Goal: Check status: Check status

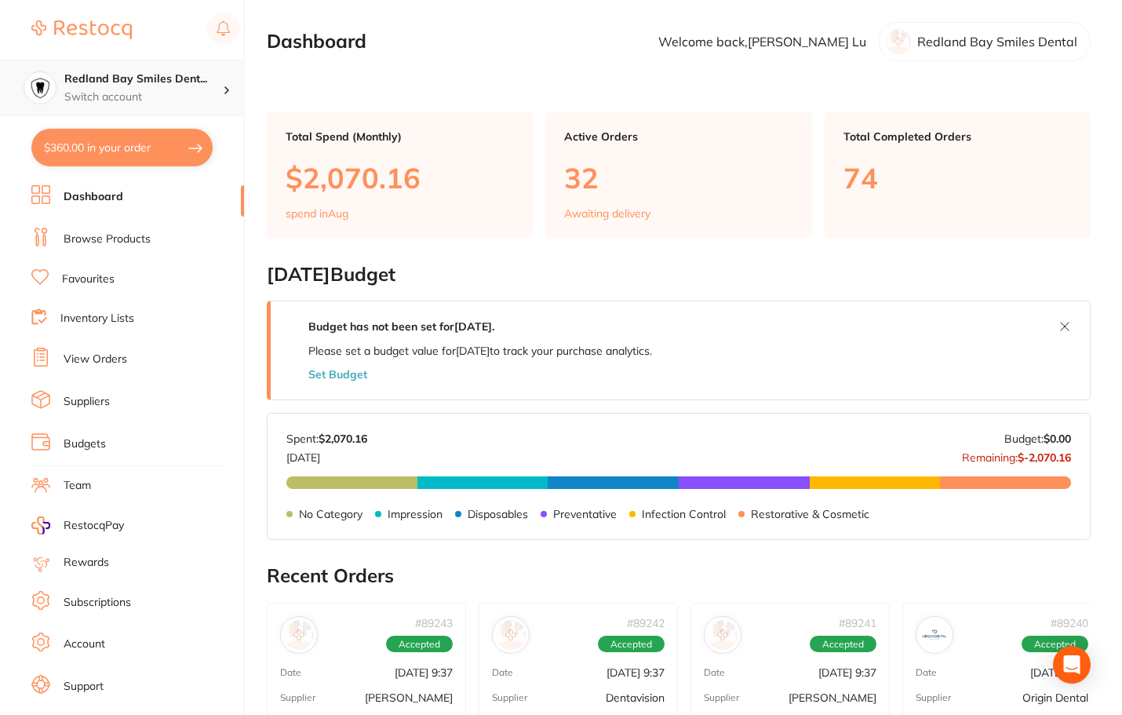
click at [186, 92] on p "Switch account" at bounding box center [143, 97] width 158 height 16
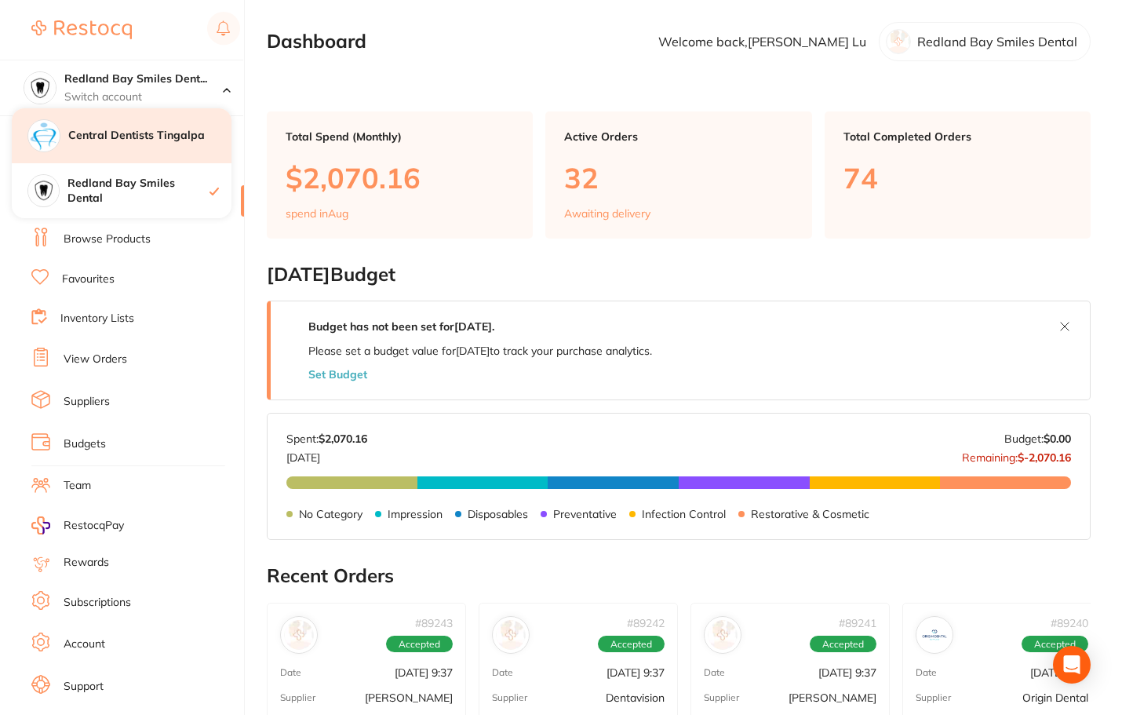
click at [157, 137] on h4 "Central Dentists Tingalpa" at bounding box center [149, 136] width 163 height 16
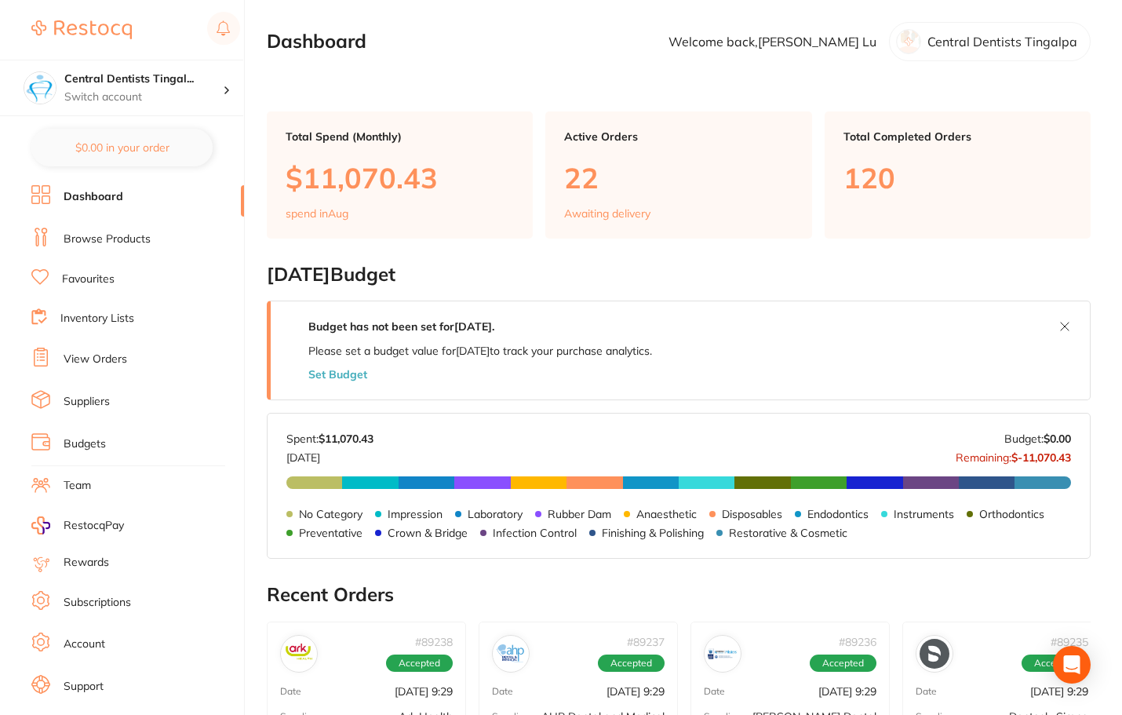
click at [114, 359] on link "View Orders" at bounding box center [96, 359] width 64 height 16
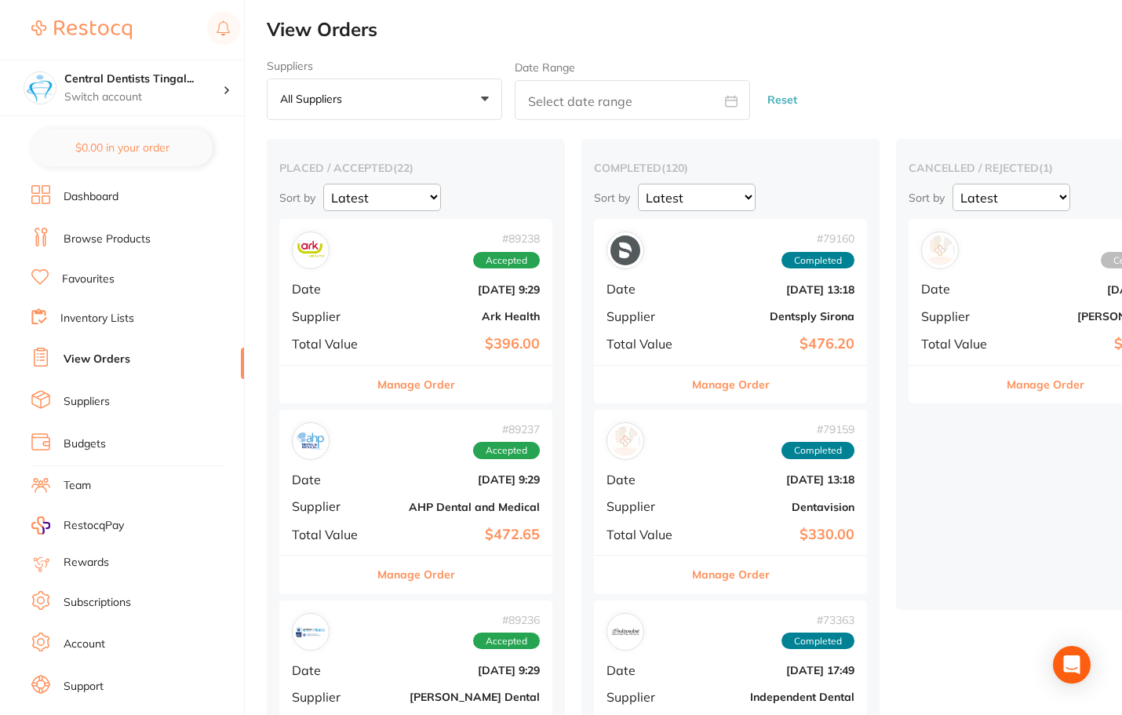
click at [417, 326] on div "# 89238 Accepted Date [DATE] 9:29 Supplier Ark Health Total Value $396.00" at bounding box center [415, 291] width 273 height 145
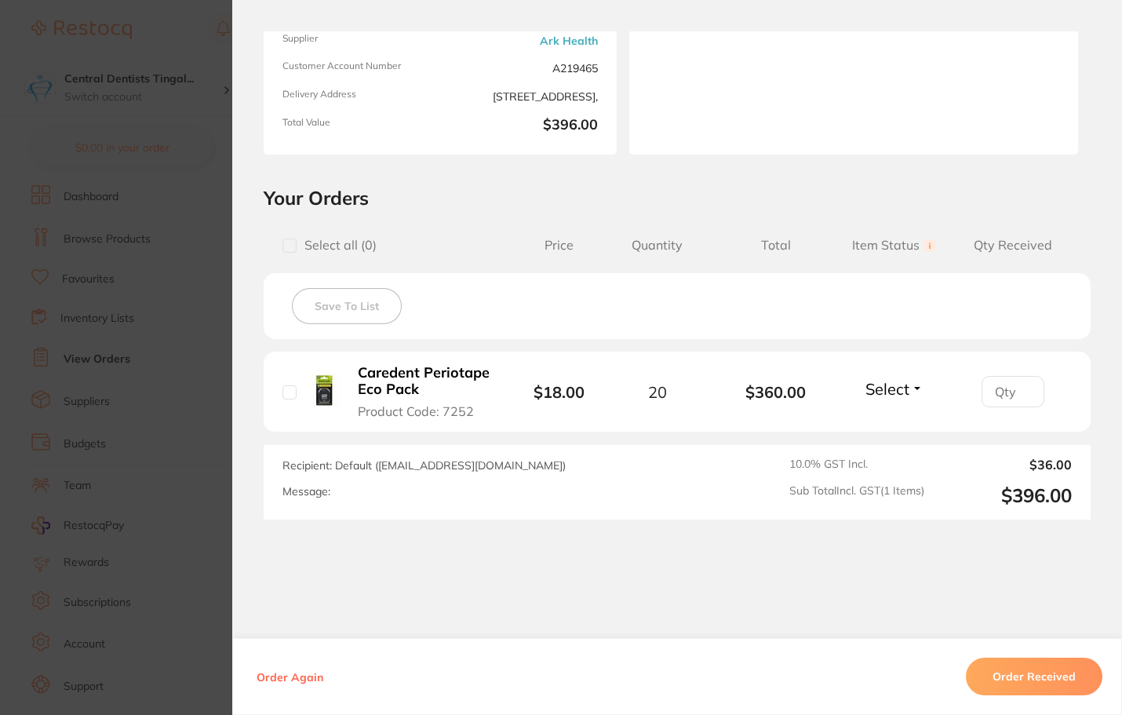
scroll to position [238, 0]
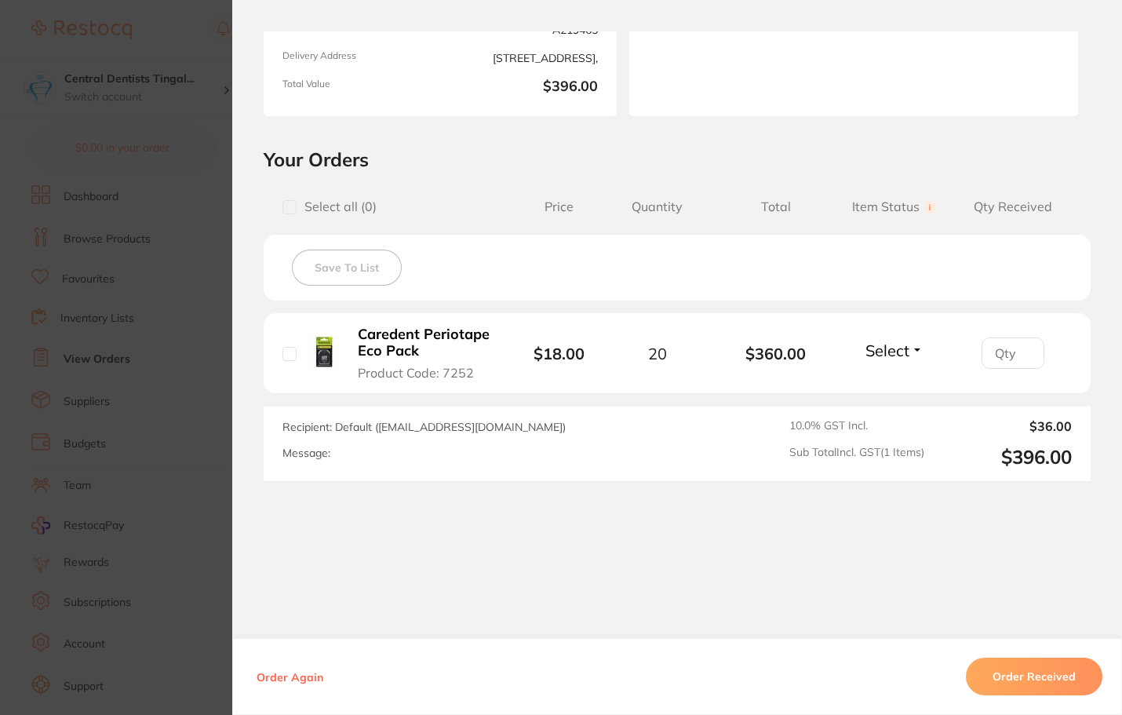
click at [166, 466] on section "Order ID: Restocq- 89238 Order Information Accepted Order Order Date [DATE] 9:2…" at bounding box center [561, 357] width 1122 height 715
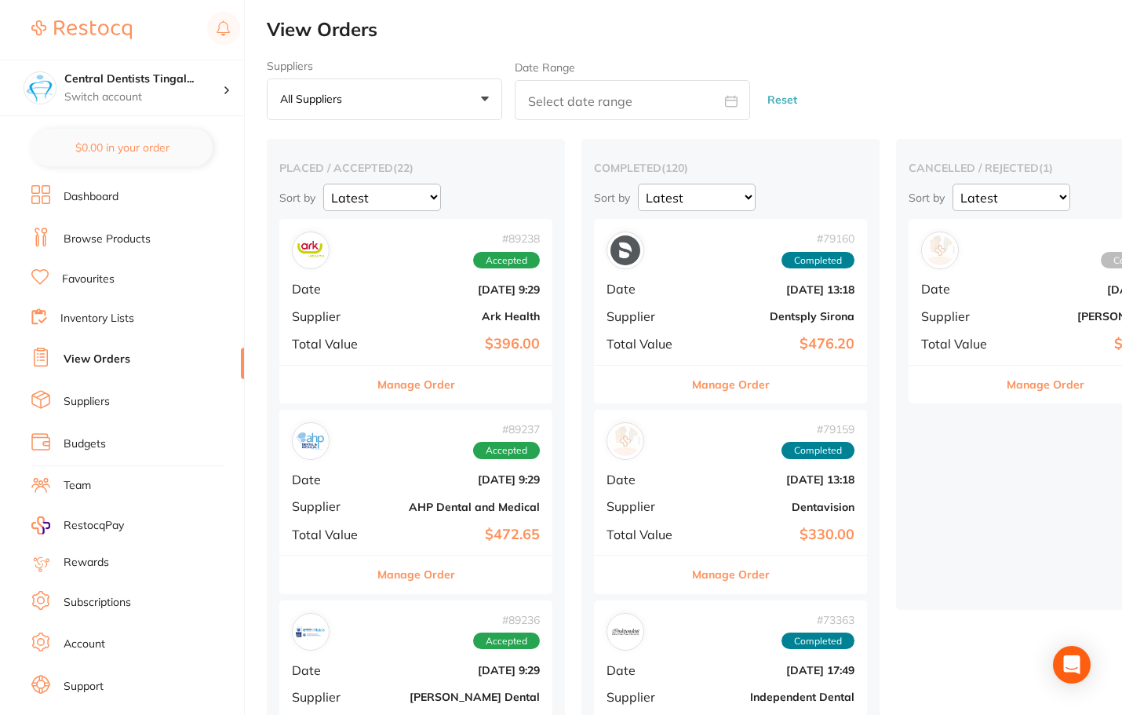
click at [417, 478] on b "[DATE] 9:29" at bounding box center [461, 479] width 157 height 13
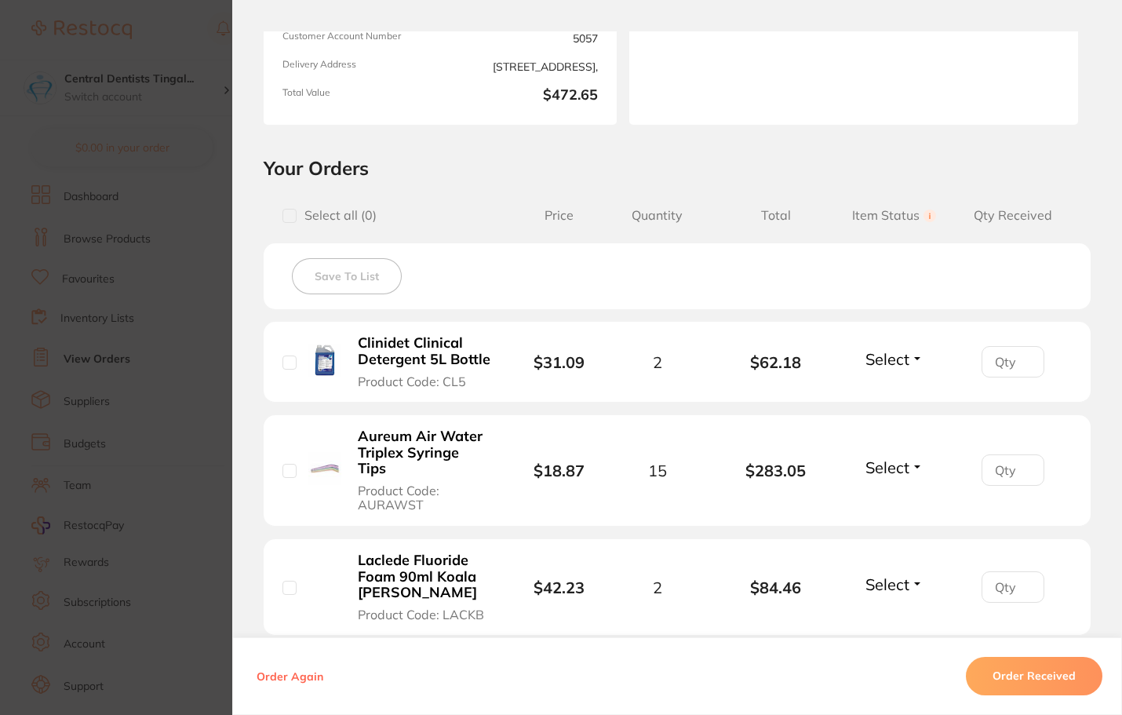
scroll to position [314, 0]
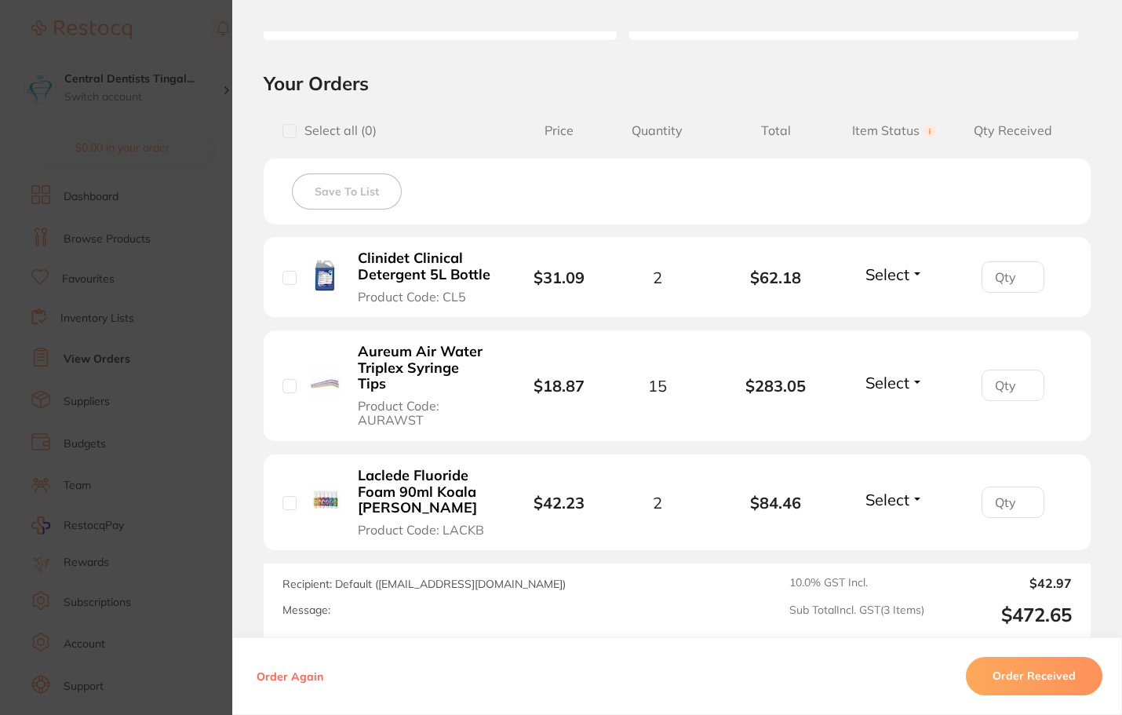
click at [197, 550] on section "Order ID: Restocq- 89237 Order Information Accepted Order Order Date [DATE] 9:2…" at bounding box center [561, 357] width 1122 height 715
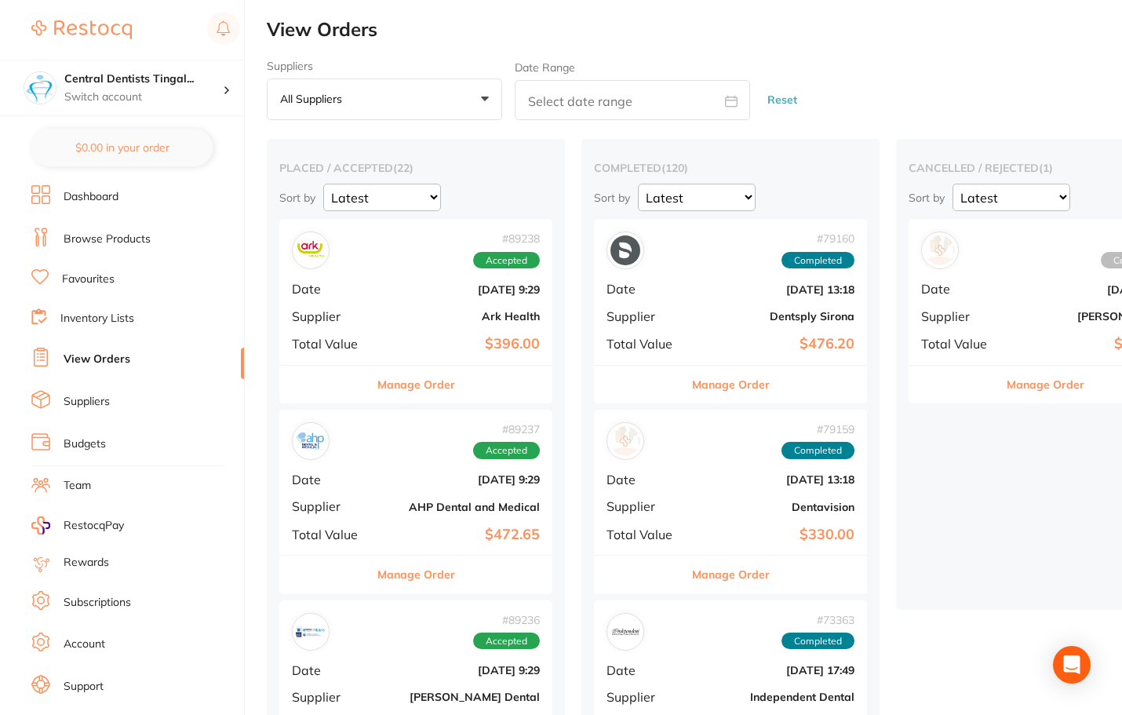
click at [409, 675] on b "[DATE] 9:29" at bounding box center [461, 670] width 157 height 13
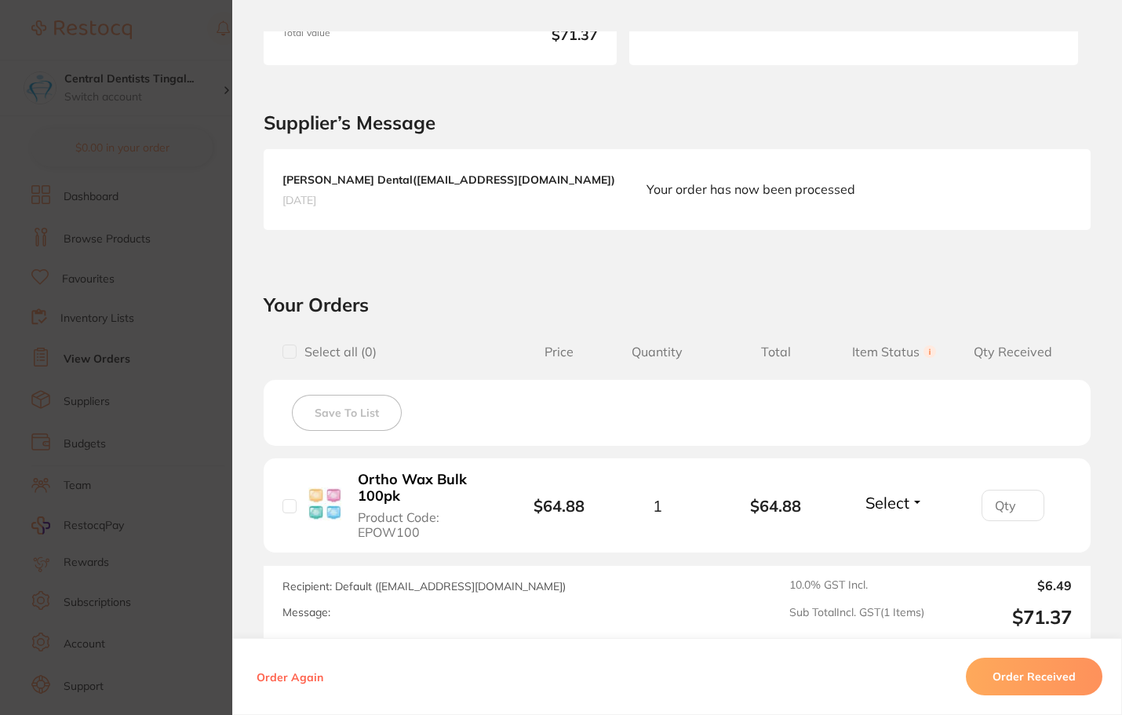
scroll to position [448, 0]
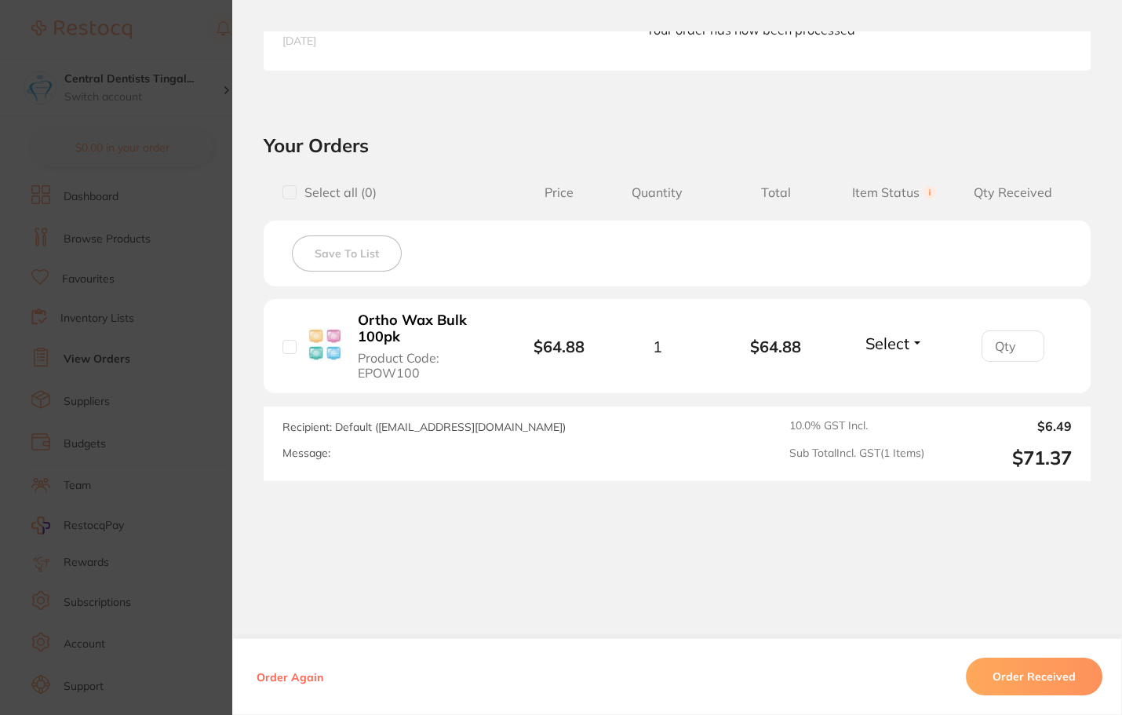
click at [195, 553] on section "Order ID: Restocq- 89236 Order Information Accepted Order Order Date [DATE] 9:2…" at bounding box center [561, 357] width 1122 height 715
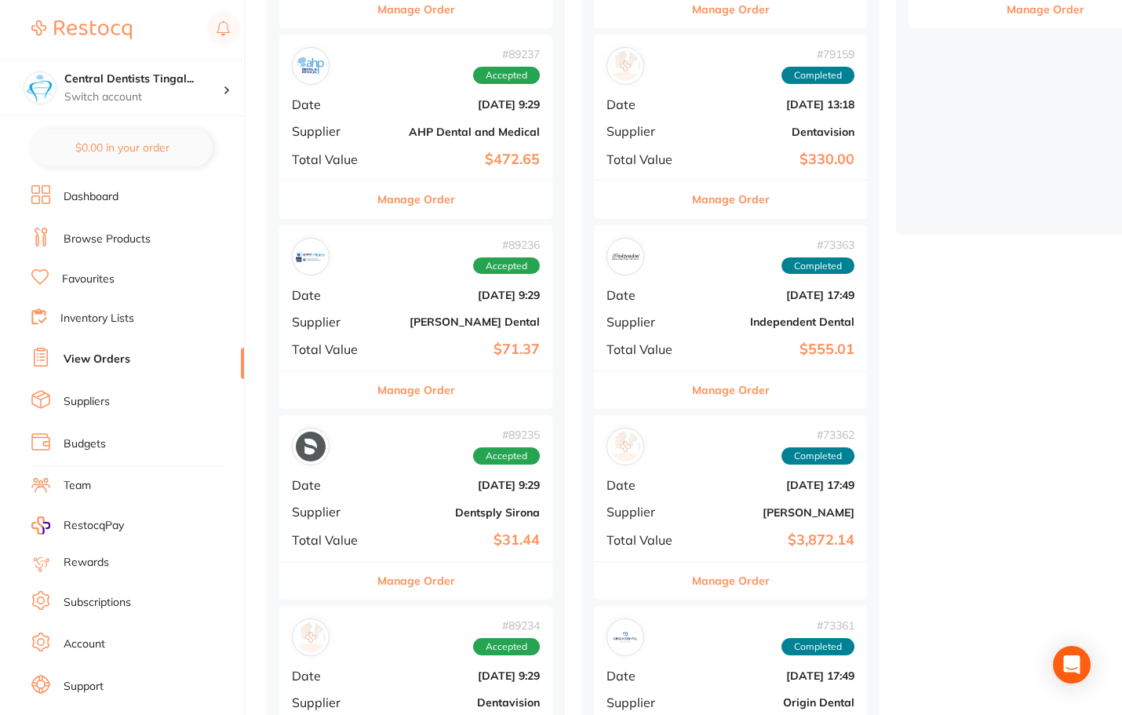
scroll to position [392, 0]
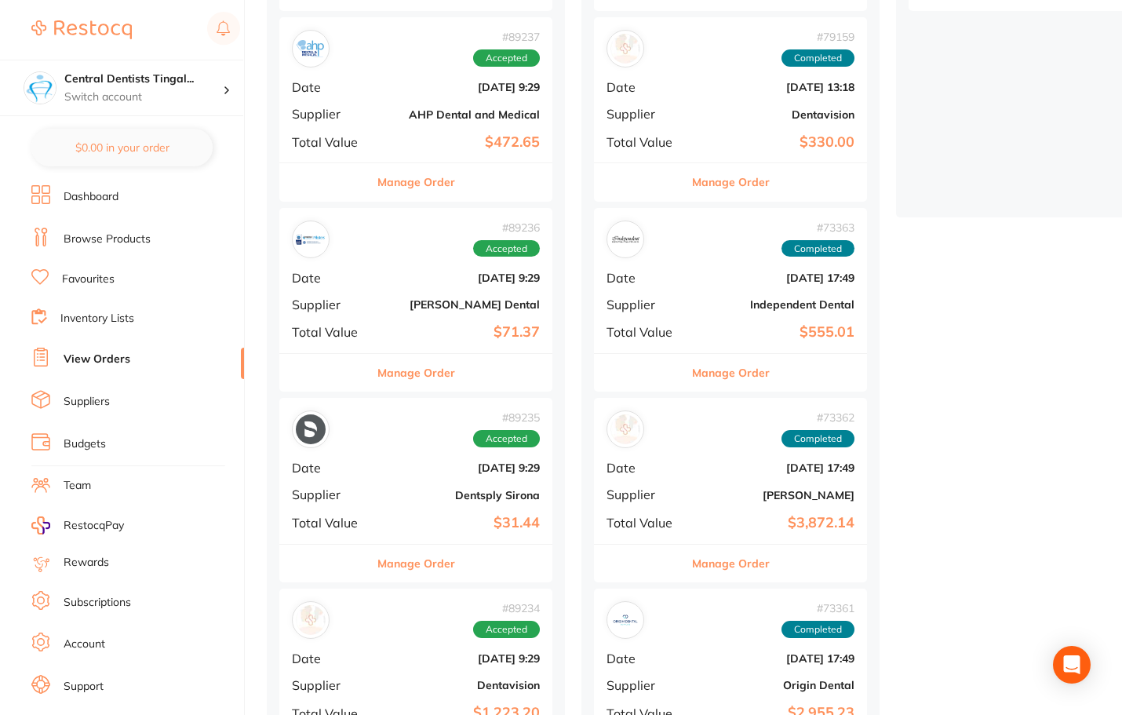
click at [420, 464] on b "[DATE] 9:29" at bounding box center [461, 467] width 157 height 13
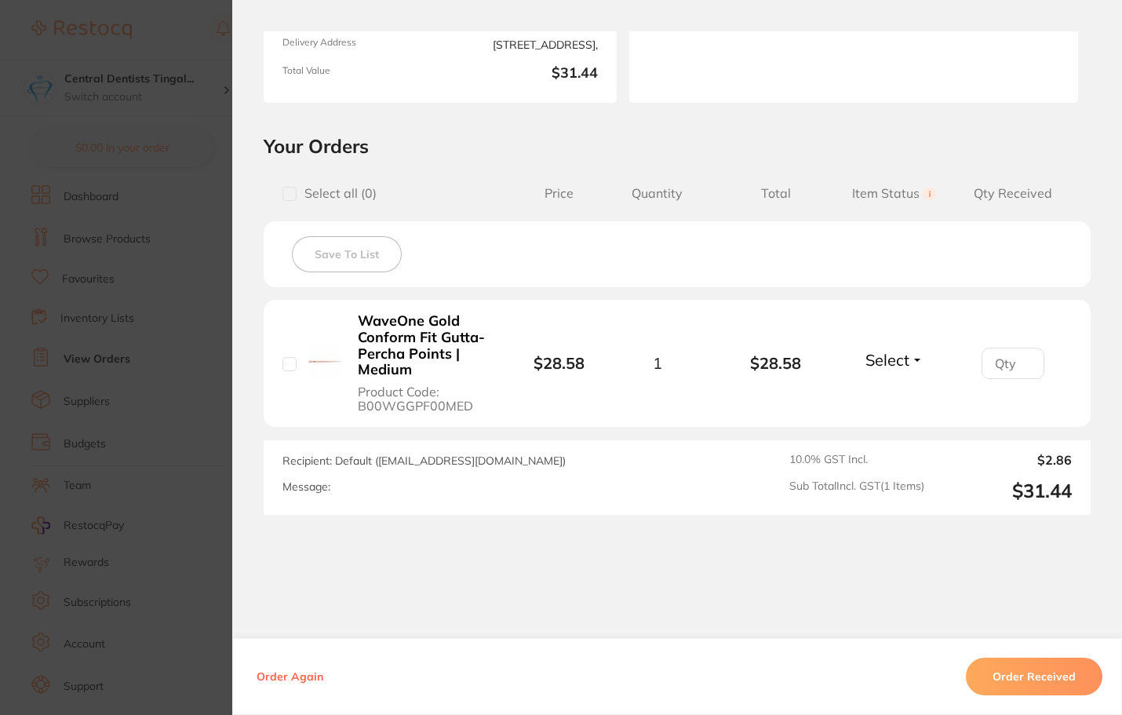
scroll to position [285, 0]
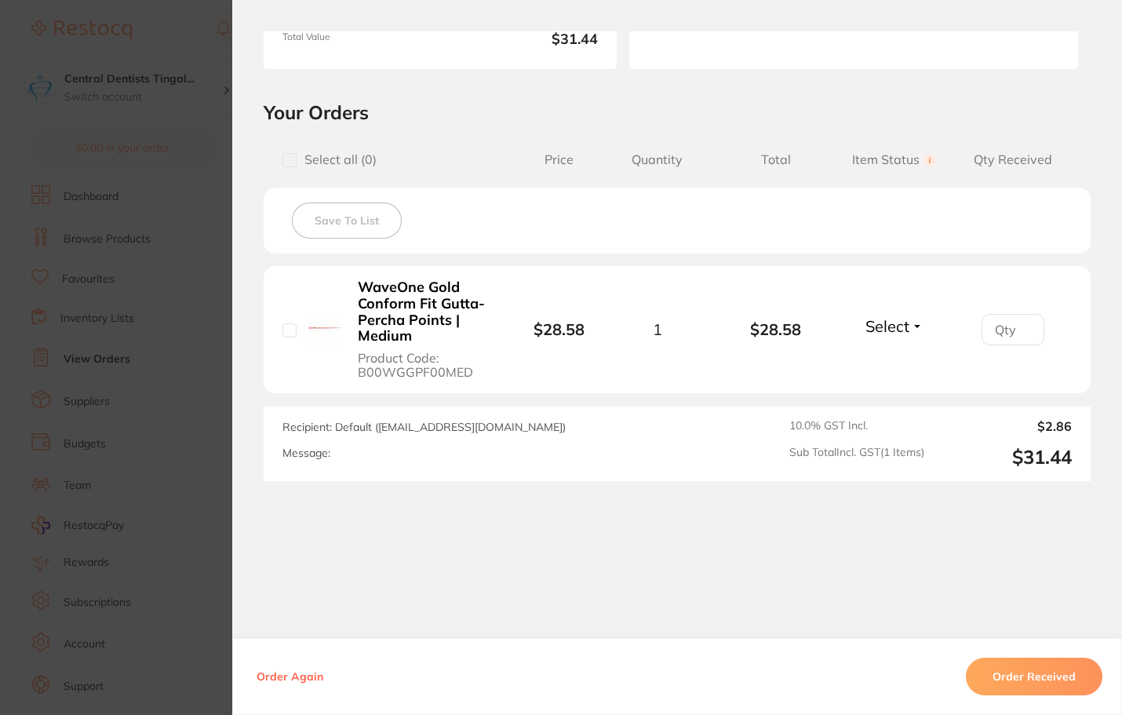
click at [118, 467] on section "Order ID: Restocq- 89235 Order Information Accepted Order Order Date [DATE] 9:2…" at bounding box center [561, 357] width 1122 height 715
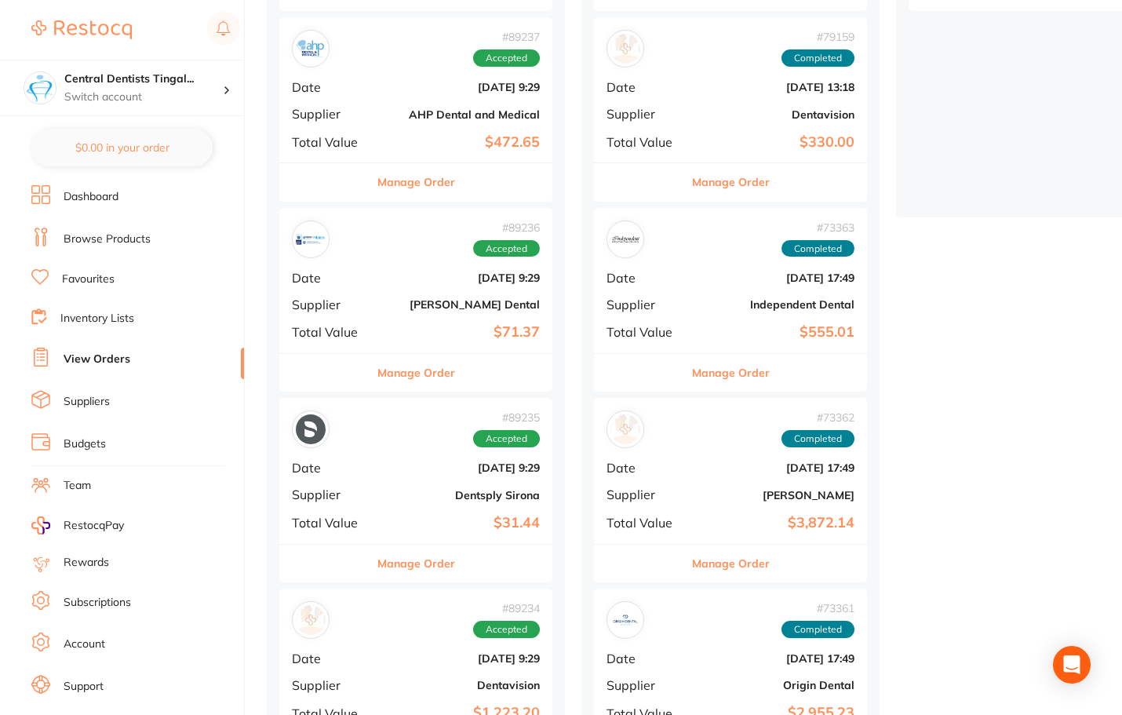
click at [409, 517] on b "$31.44" at bounding box center [461, 523] width 157 height 16
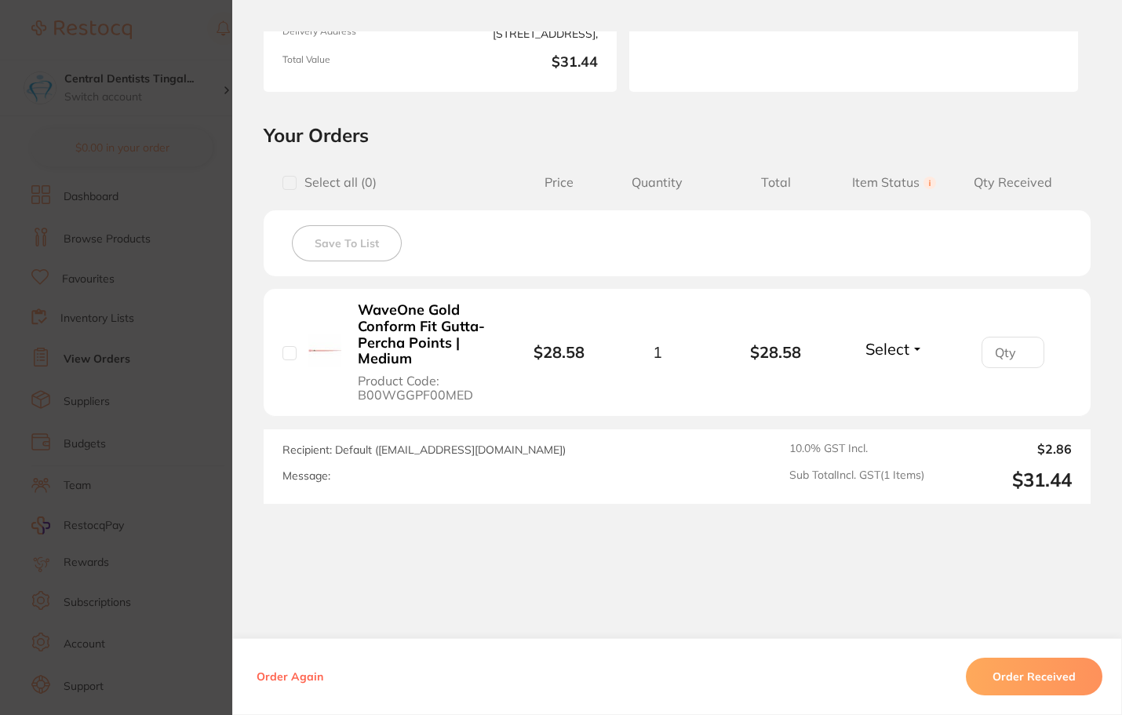
scroll to position [285, 0]
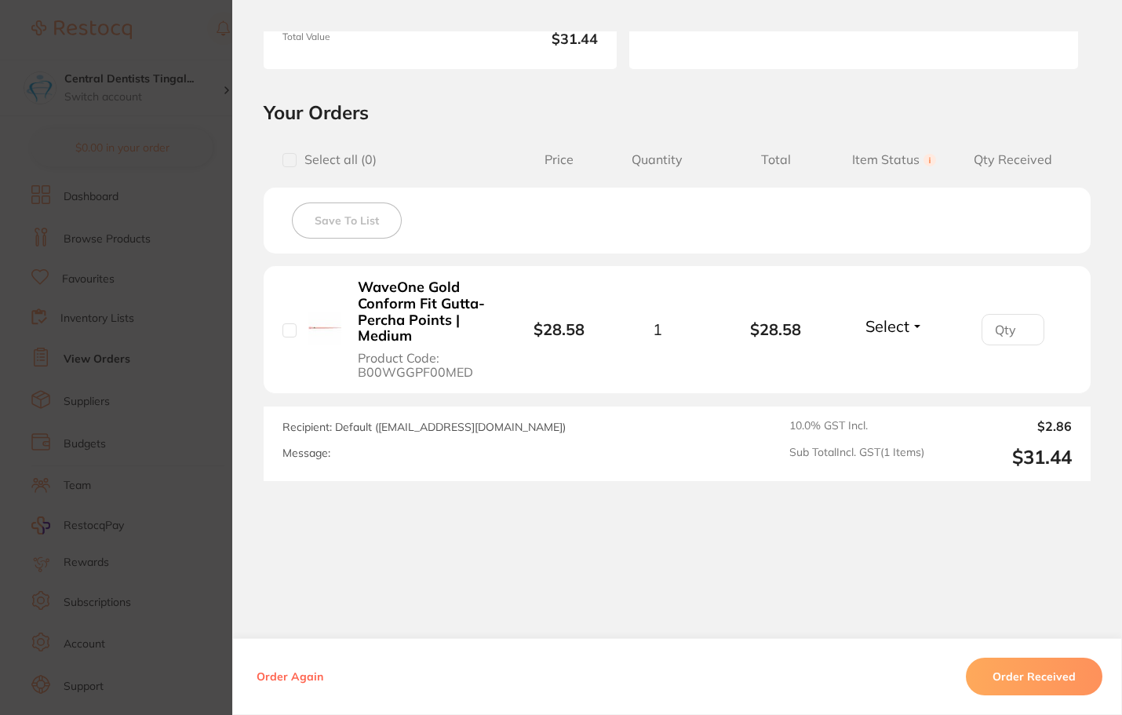
click at [147, 458] on section "Order ID: Restocq- 89235 Order Information Accepted Order Order Date [DATE] 9:2…" at bounding box center [561, 357] width 1122 height 715
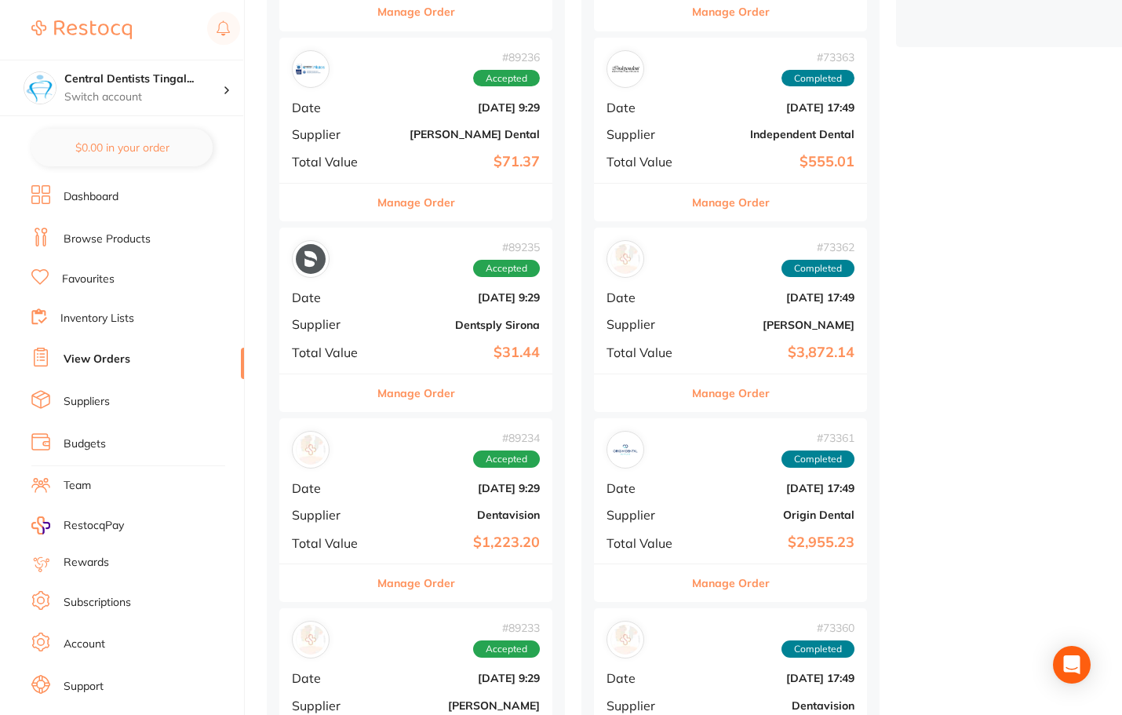
scroll to position [706, 0]
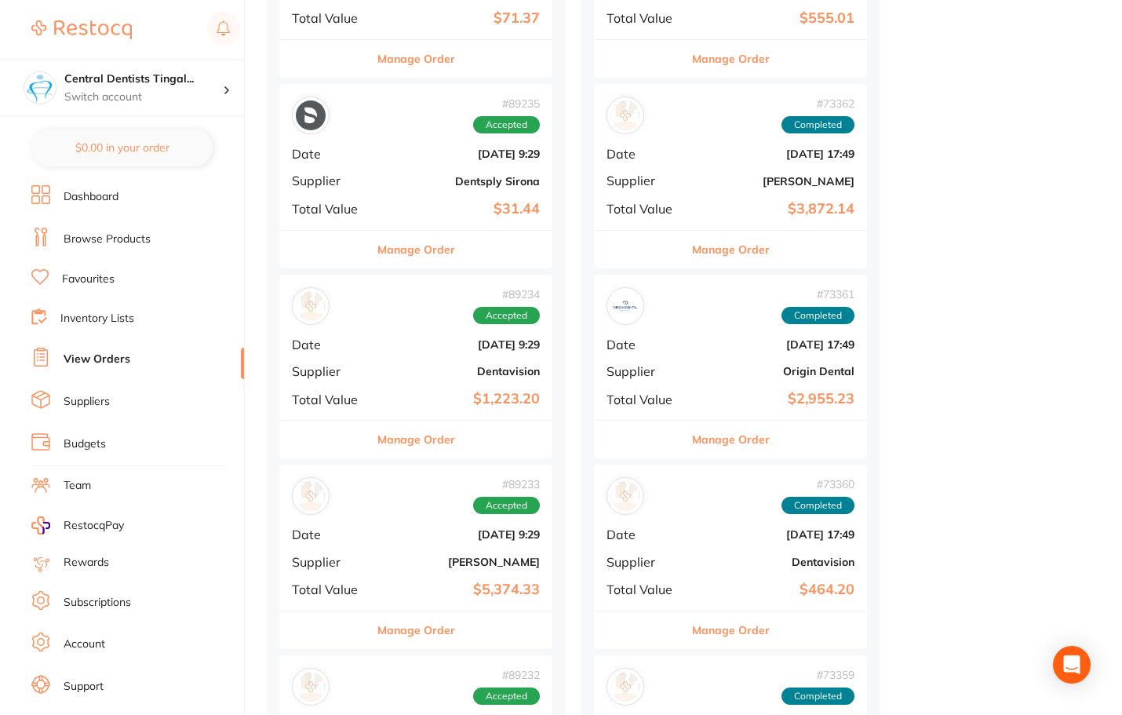
click at [418, 162] on div "# 89235 Accepted Date [DATE] 9:29 Supplier Dentsply Sirona Total Value $31.44" at bounding box center [415, 156] width 273 height 145
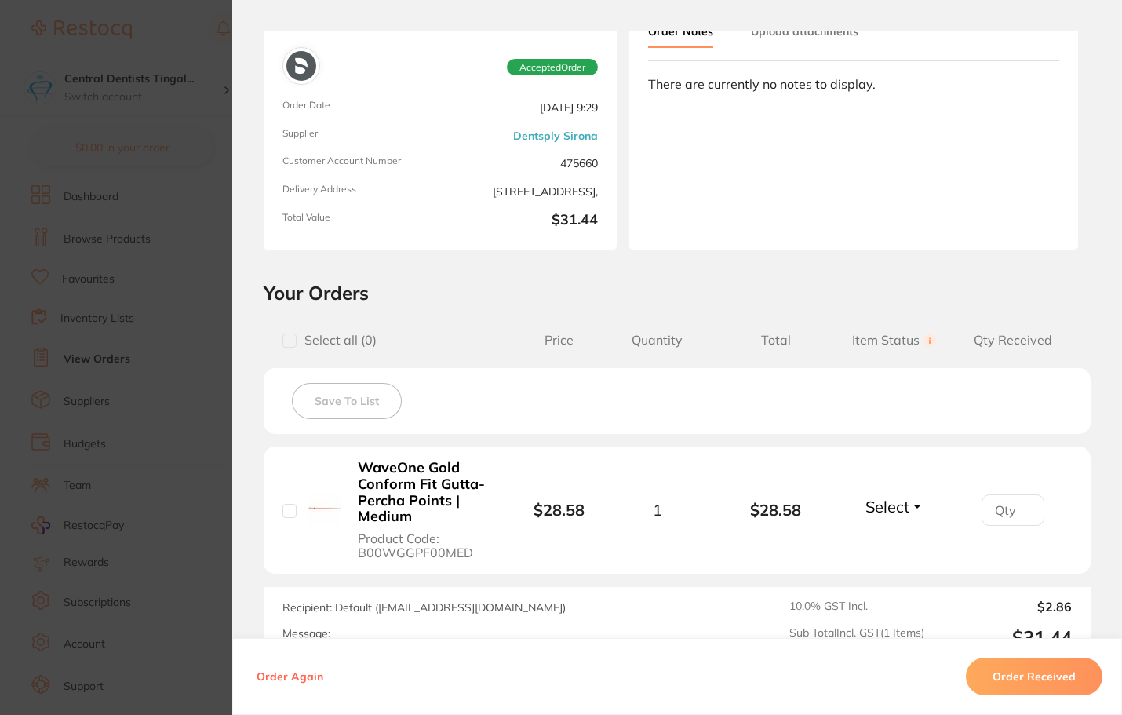
scroll to position [157, 0]
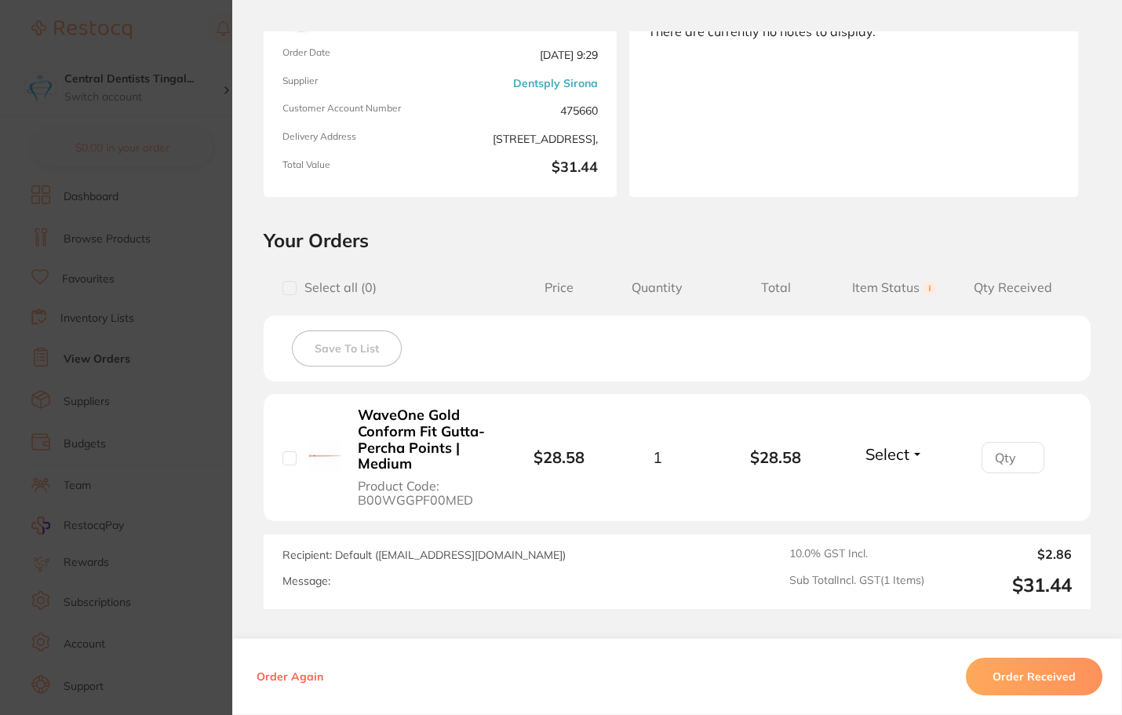
click at [198, 442] on section "Order ID: Restocq- 89235 Order Information Accepted Order Order Date [DATE] 9:2…" at bounding box center [561, 357] width 1122 height 715
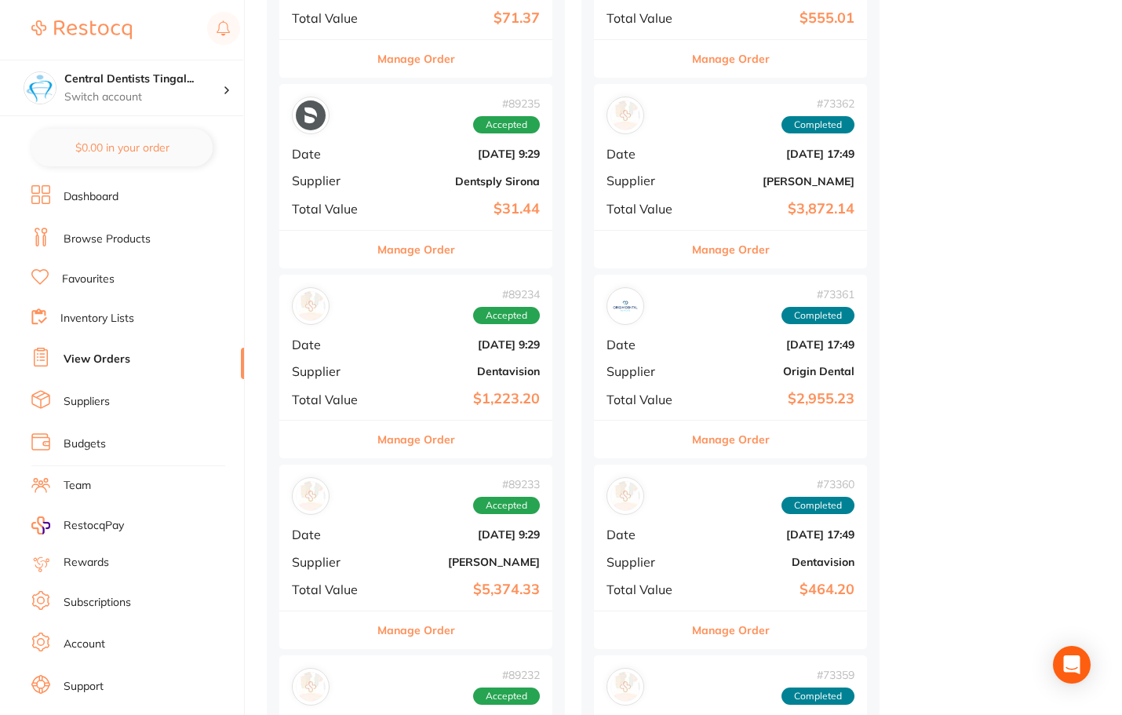
click at [402, 377] on b "Dentavision" at bounding box center [461, 371] width 157 height 13
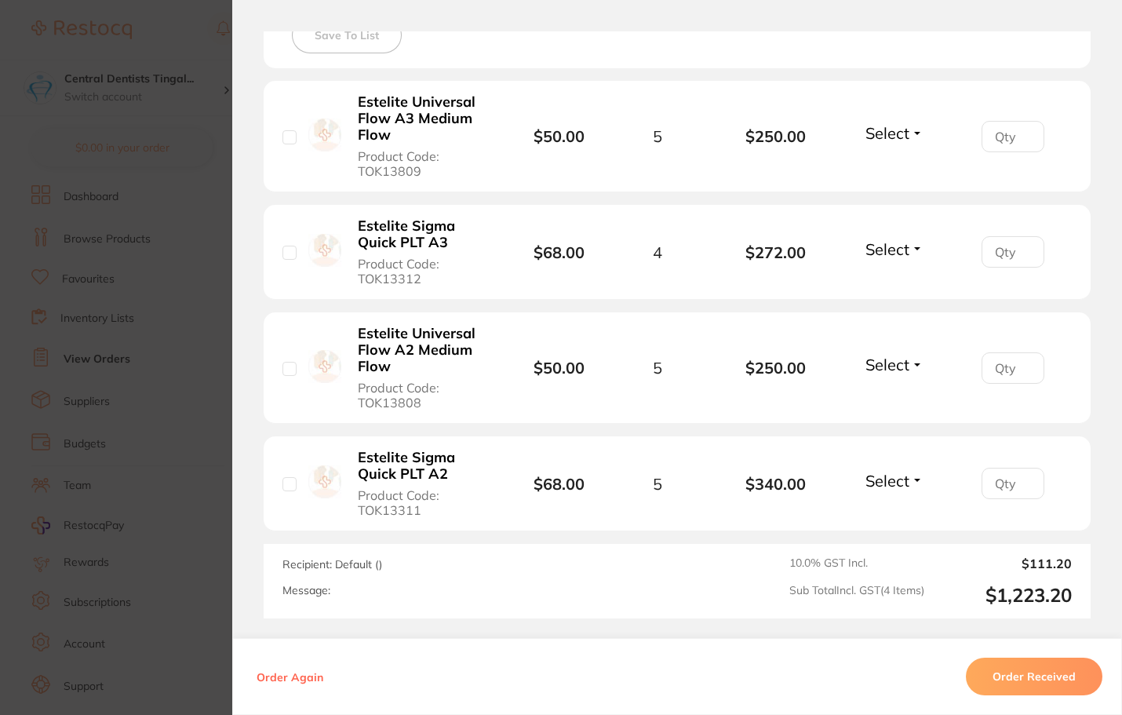
scroll to position [471, 0]
click at [189, 501] on section "Order ID: Restocq- 89234 Order Information Accepted Order Order Date [DATE] 9:2…" at bounding box center [561, 357] width 1122 height 715
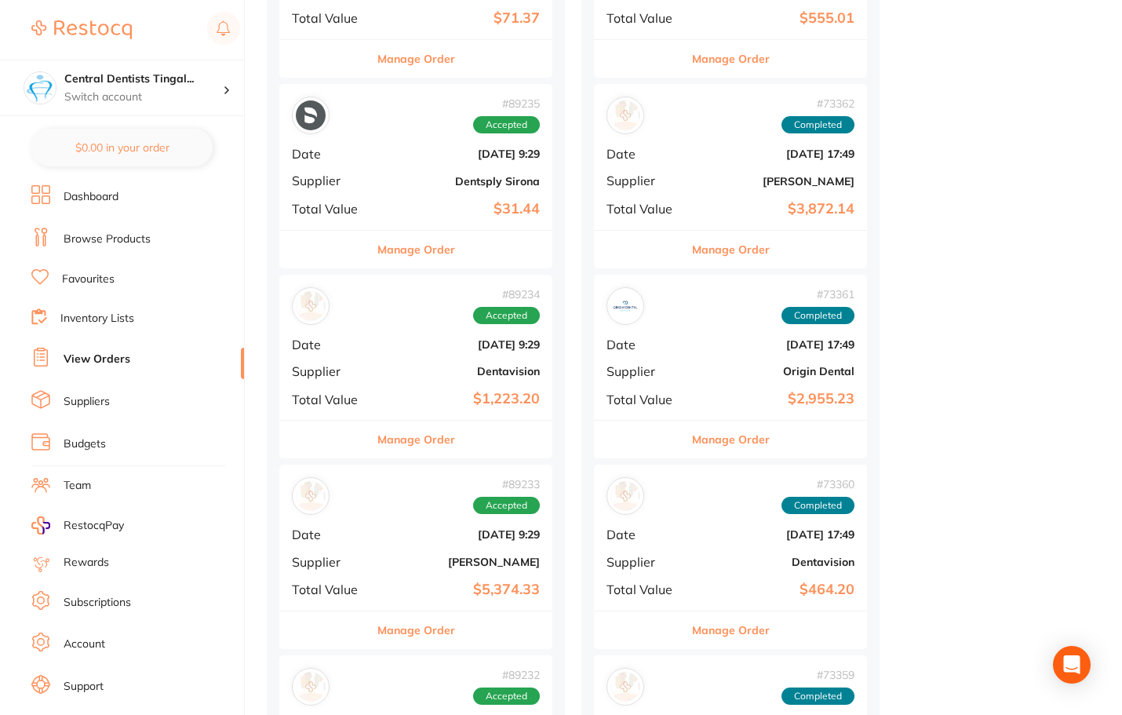
click at [418, 596] on b "$5,374.33" at bounding box center [461, 589] width 157 height 16
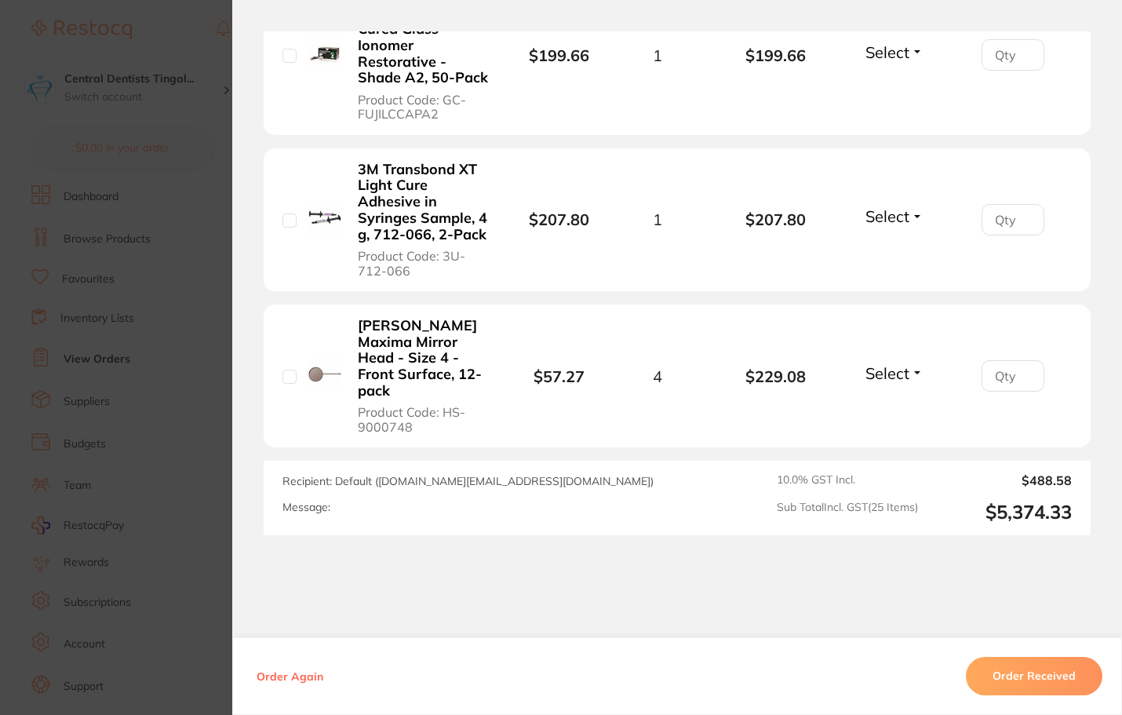
scroll to position [3662, 0]
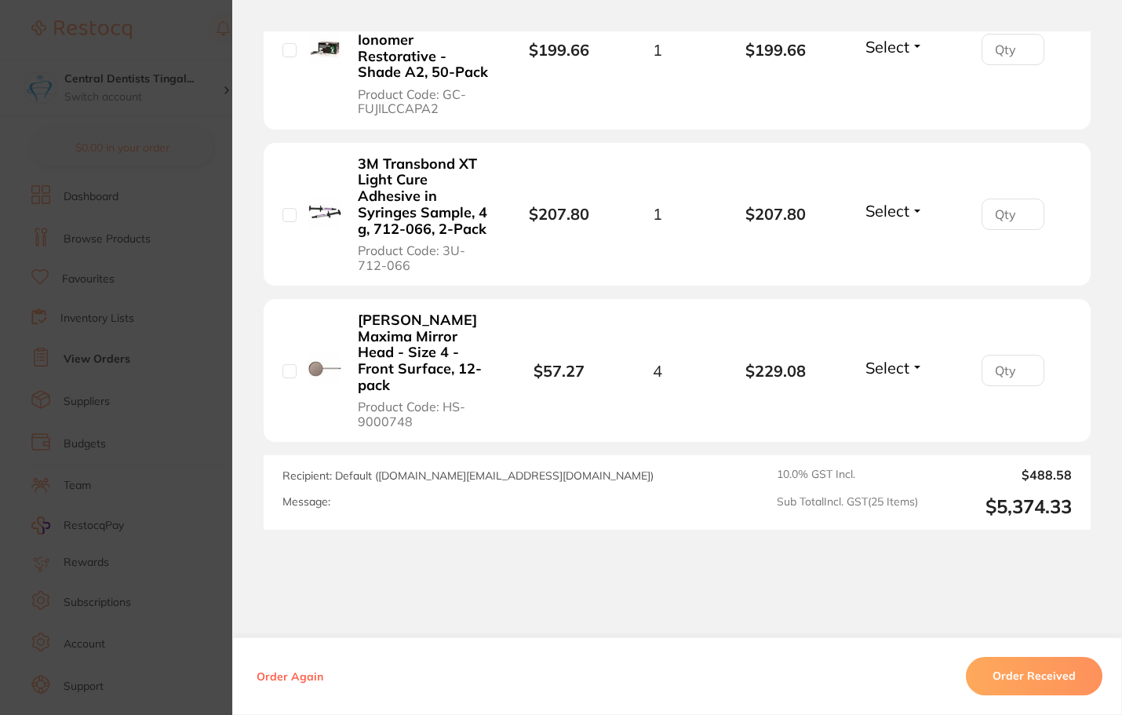
click at [148, 556] on section "Order ID: Restocq- 89233 Order Information Accepted Order Order Date [DATE] 9:2…" at bounding box center [561, 357] width 1122 height 715
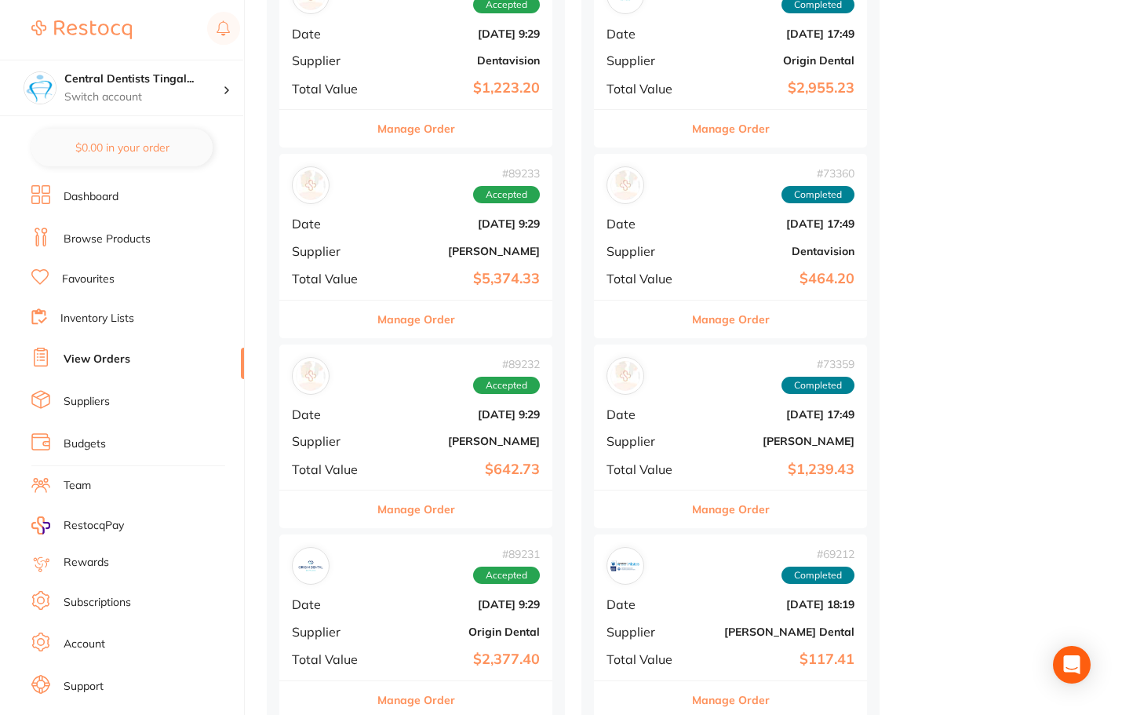
scroll to position [1020, 0]
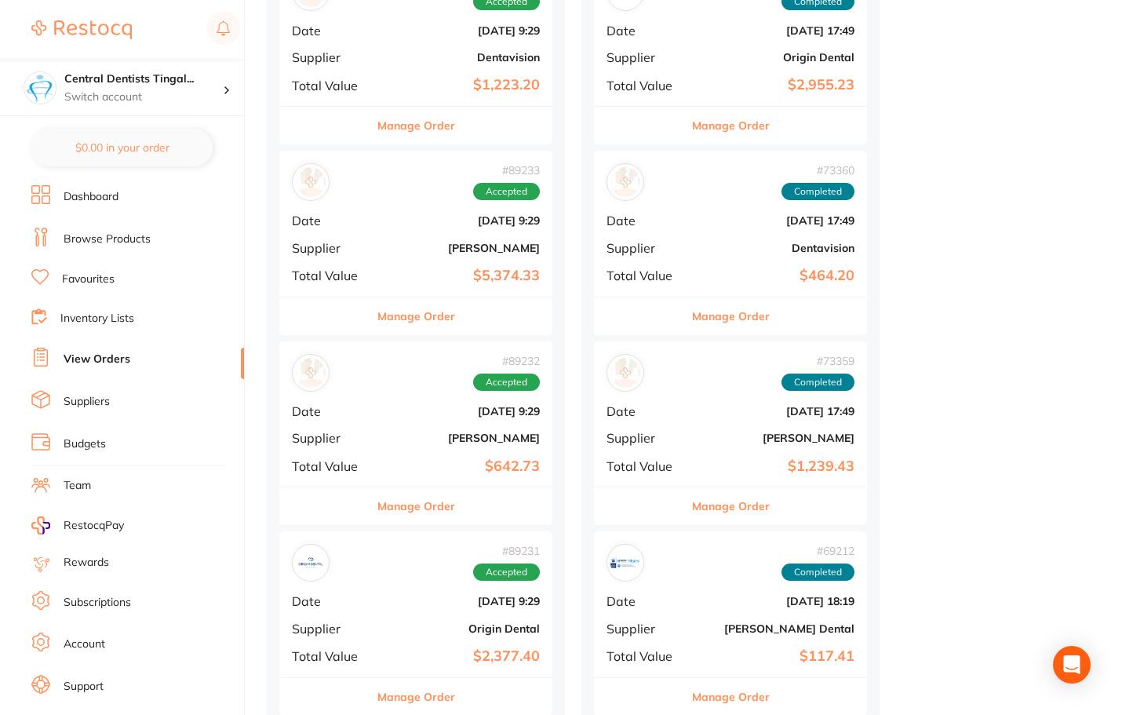
click at [395, 451] on div "# 89232 Accepted Date [DATE] 9:29 Supplier [PERSON_NAME] Total Value $642.73" at bounding box center [415, 413] width 273 height 145
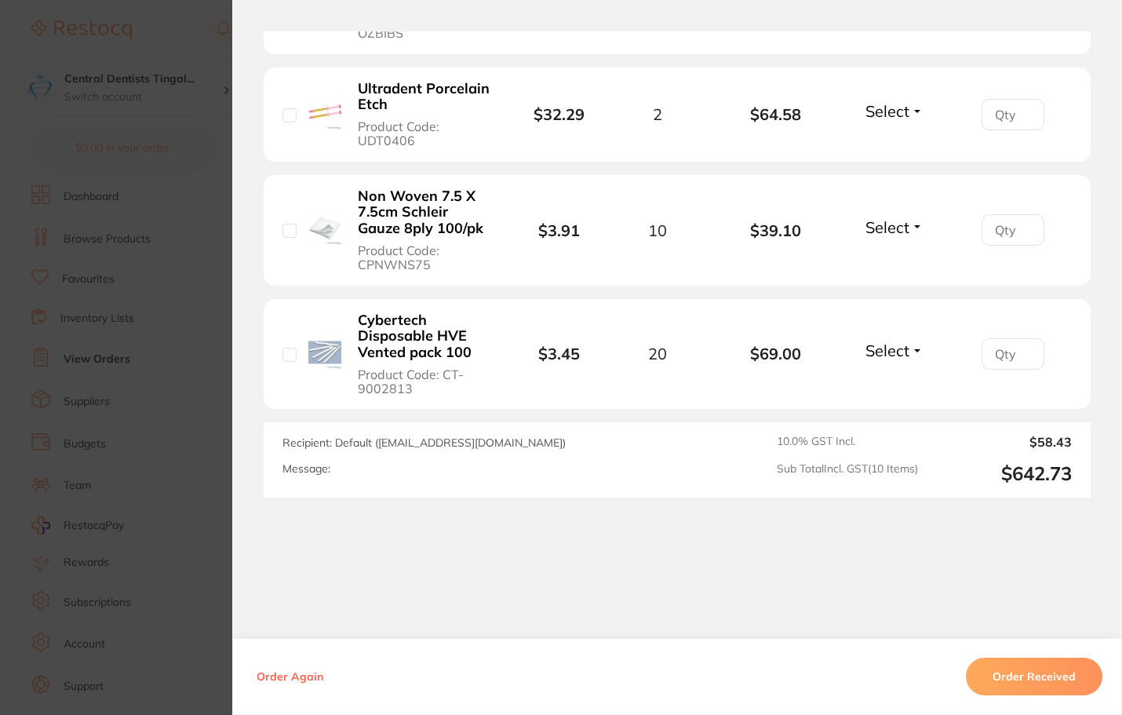
scroll to position [1334, 0]
click at [158, 461] on section "Order ID: Restocq- 89232 Order Information Accepted Order Order Date [DATE] 9:2…" at bounding box center [561, 357] width 1122 height 715
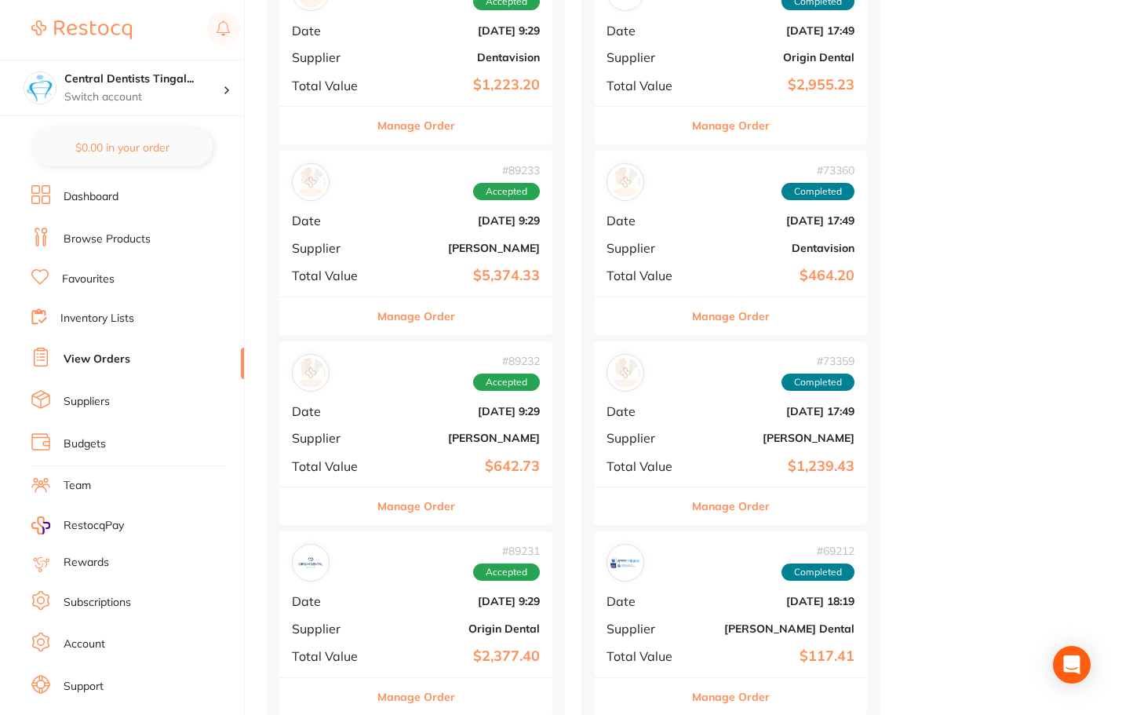
click at [404, 617] on div "# 89231 Accepted Date [DATE] 9:29 Supplier Origin Dental Total Value $2,377.40" at bounding box center [415, 603] width 273 height 145
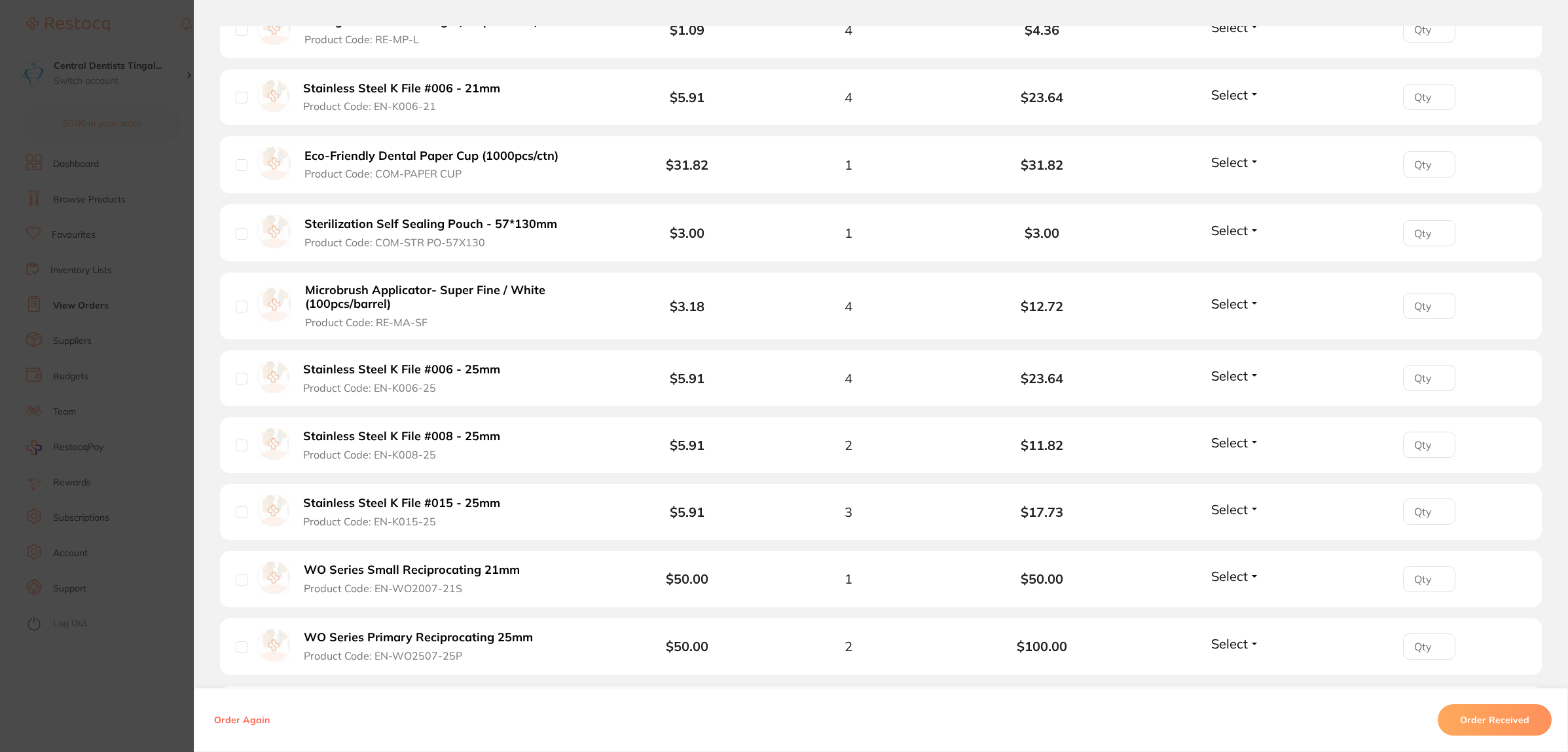
scroll to position [1222, 0]
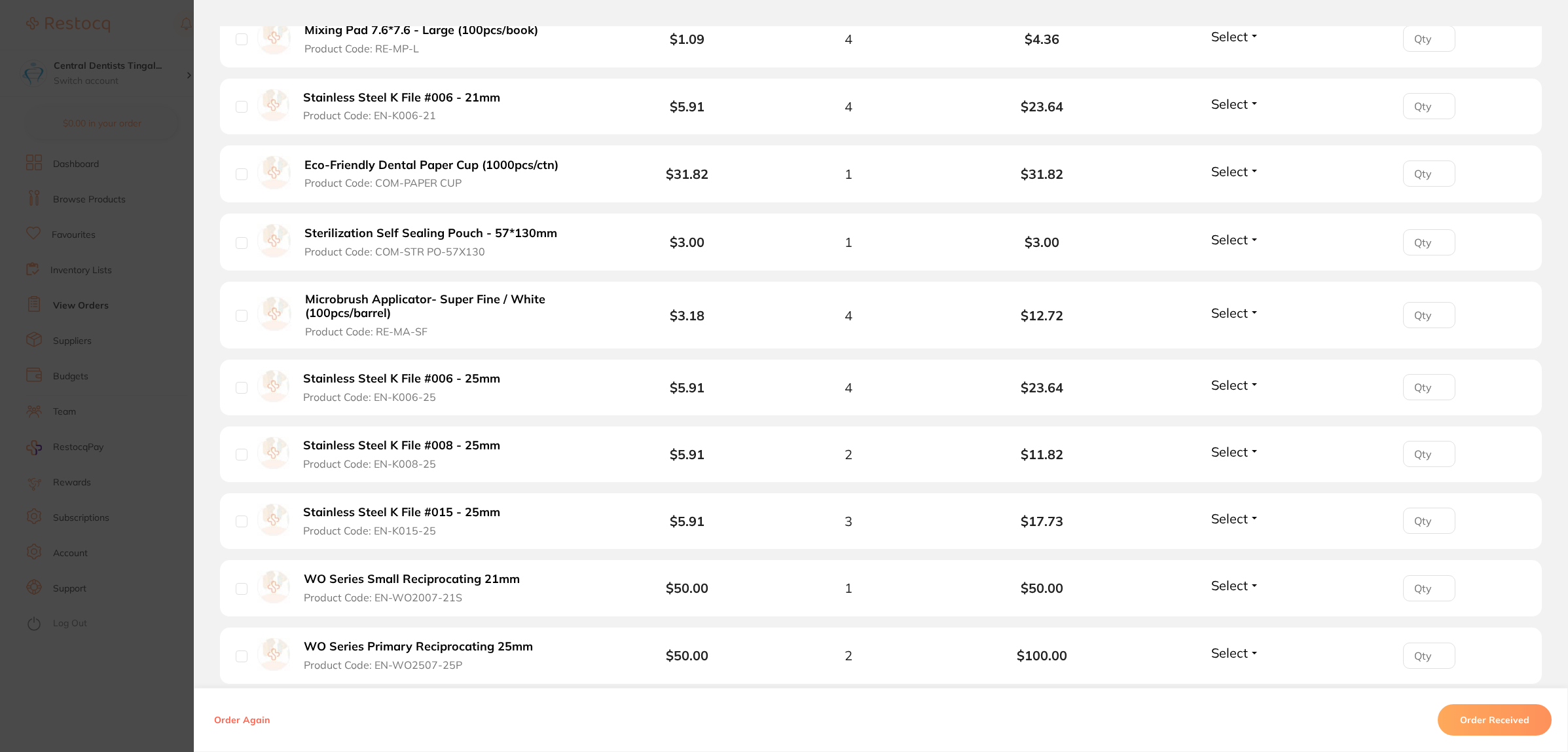
click at [185, 424] on section "Order ID: Restocq- 89231 Order Information Accepted Order Order Date [DATE] 23:…" at bounding box center [784, 376] width 1568 height 752
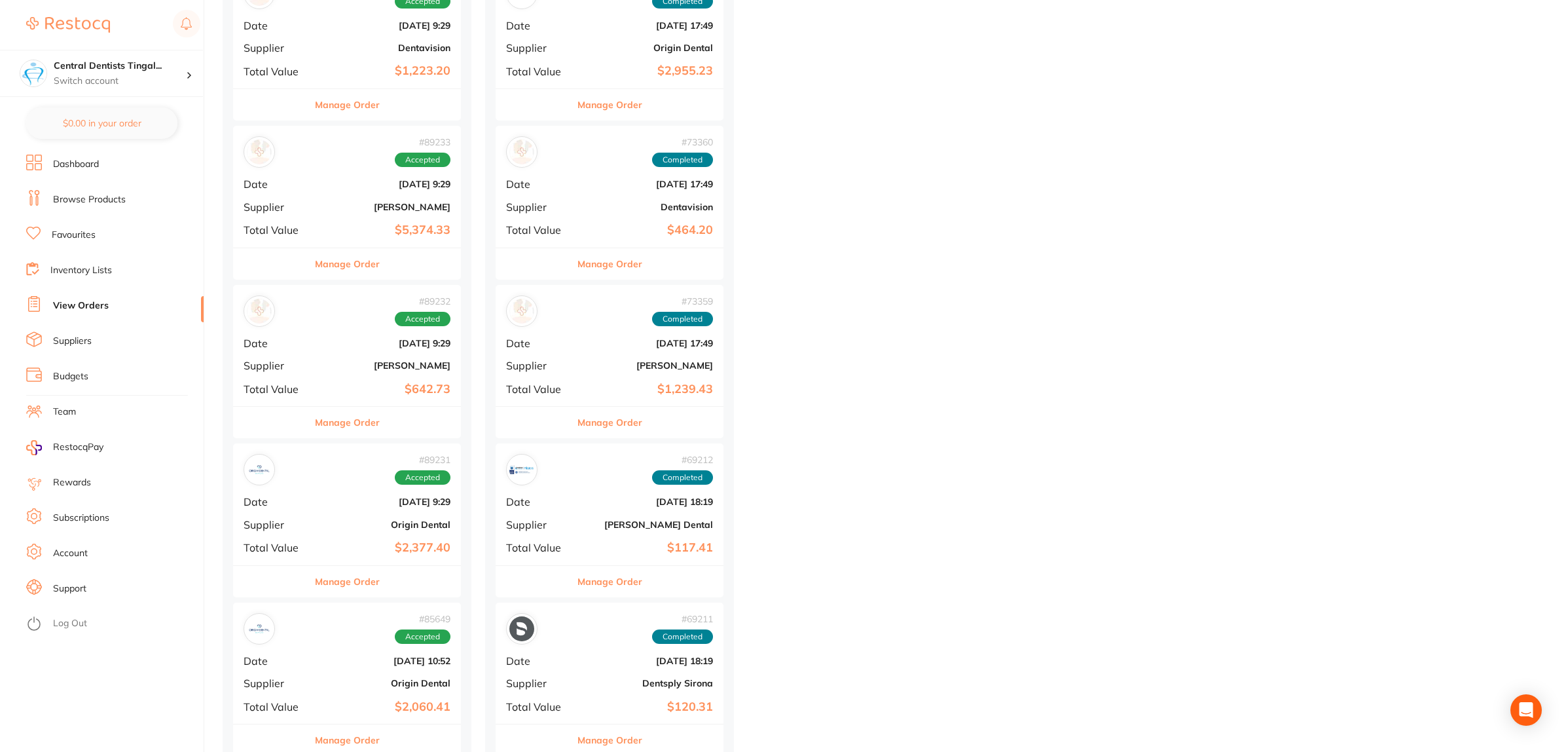
click at [354, 596] on b "Origin Dental" at bounding box center [385, 683] width 131 height 11
